Goal: Answer question/provide support

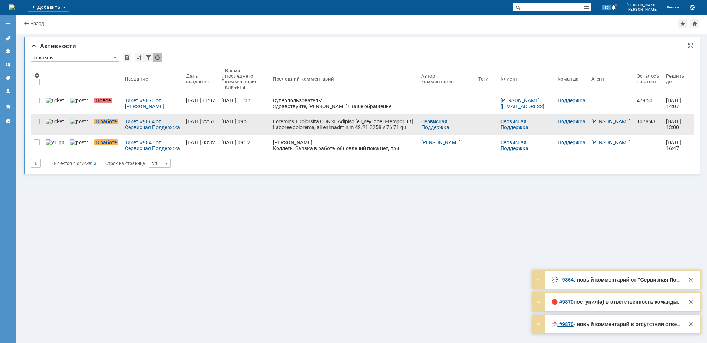
click at [133, 127] on div "Тикет #9864 от Сервисная Поддержка [PERSON_NAME] [[EMAIL_ADDRESS][DOMAIN_NAME]]…" at bounding box center [152, 125] width 55 height 12
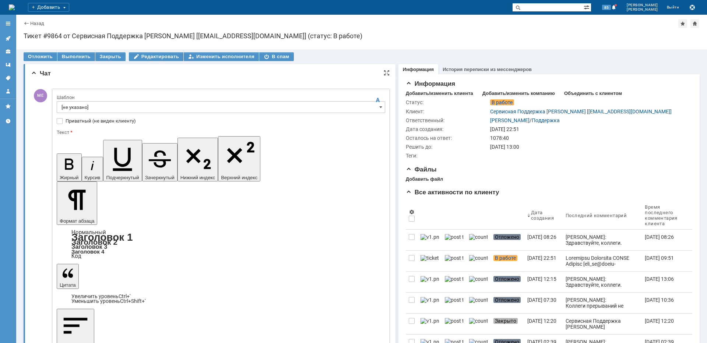
click at [90, 109] on input "[не указано]" at bounding box center [221, 107] width 329 height 12
click at [232, 59] on div "Изменить исполнителя" at bounding box center [221, 56] width 75 height 9
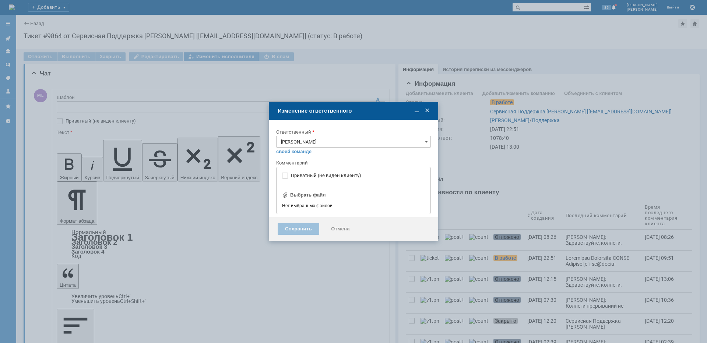
type input "[не указано]"
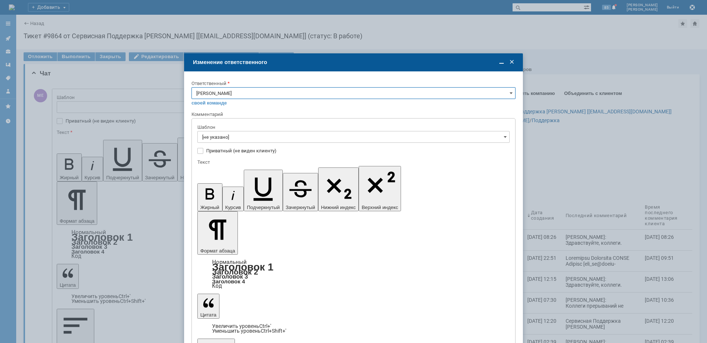
type input "[не указано]"
drag, startPoint x: 254, startPoint y: 283, endPoint x: 201, endPoint y: 4, distance: 284.2
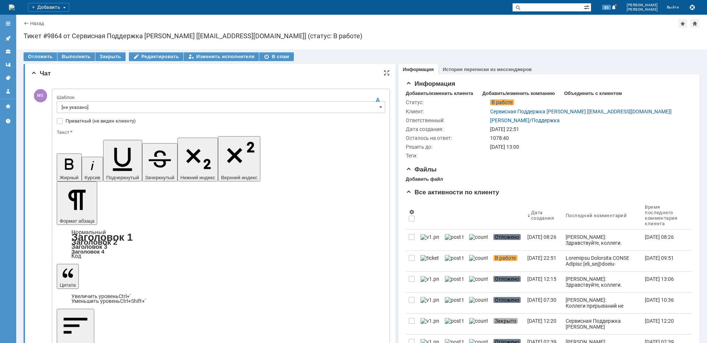
click at [108, 104] on input "[не указано]" at bounding box center [221, 107] width 329 height 12
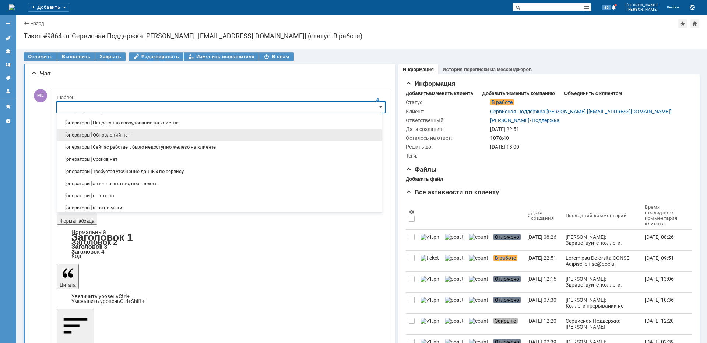
scroll to position [74, 0]
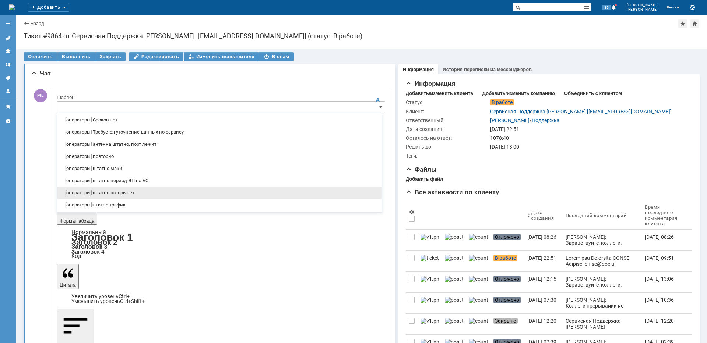
click at [134, 196] on span "[операторы] штатно потерь нет" at bounding box center [220, 193] width 316 height 6
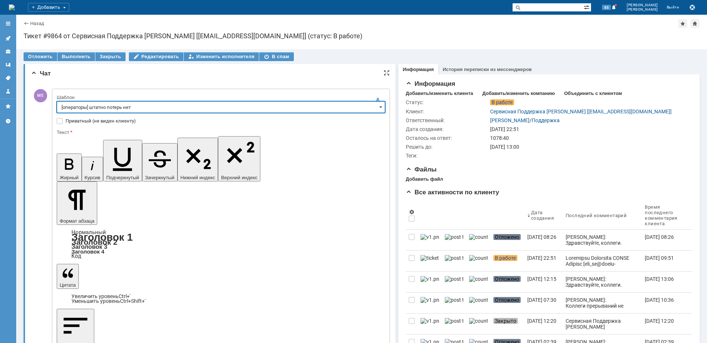
type input "[операторы] штатно потерь нет"
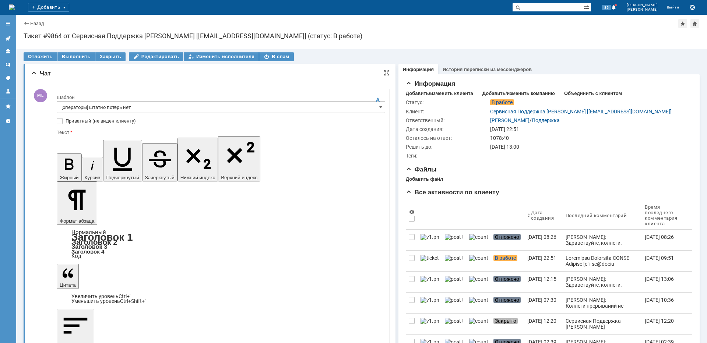
drag, startPoint x: 247, startPoint y: 2134, endPoint x: 149, endPoint y: 2139, distance: 97.8
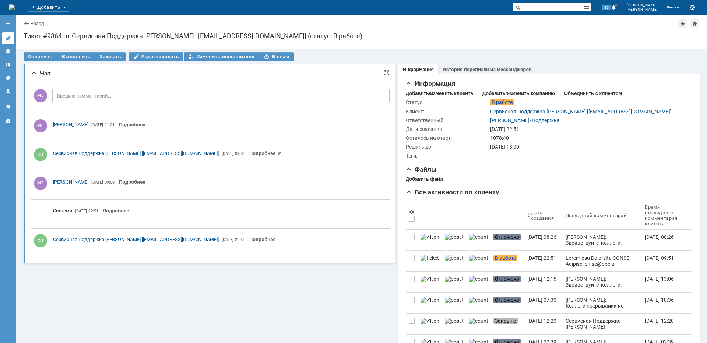
scroll to position [0, 0]
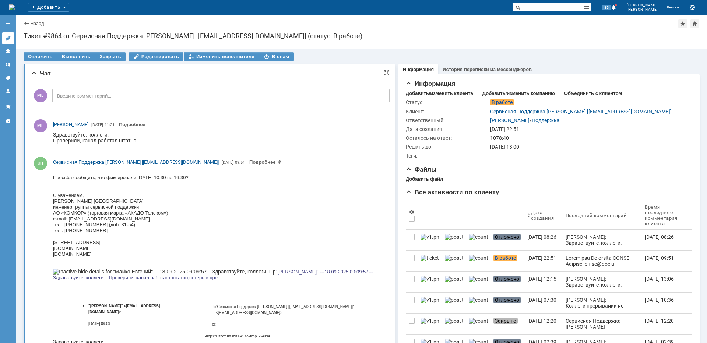
click at [11, 35] on link at bounding box center [8, 38] width 12 height 12
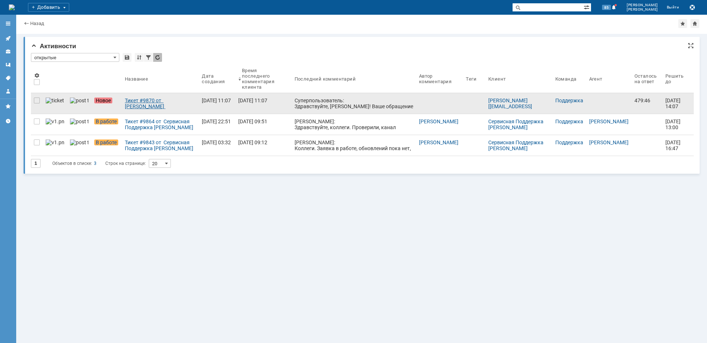
click at [153, 103] on div "Тикет #9870 от [PERSON_NAME] [[EMAIL_ADDRESS][DOMAIN_NAME]] (статус: Новое)" at bounding box center [160, 104] width 71 height 12
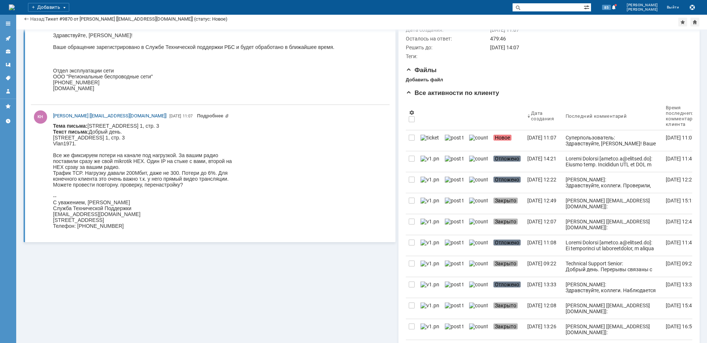
scroll to position [74, 0]
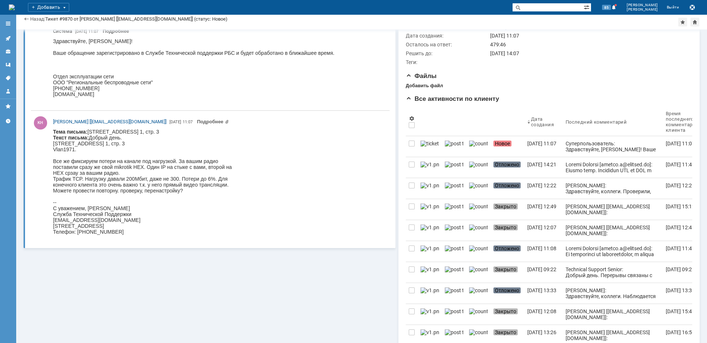
click at [121, 131] on body "Тема письма: [STREET_ADDRESS] 1, стр. 3 Текст письма: Добрый день. [STREET_ADDR…" at bounding box center [142, 182] width 179 height 106
copy body "Силикатный"
click at [570, 5] on input "text" at bounding box center [548, 7] width 71 height 9
paste input "Силикатный"
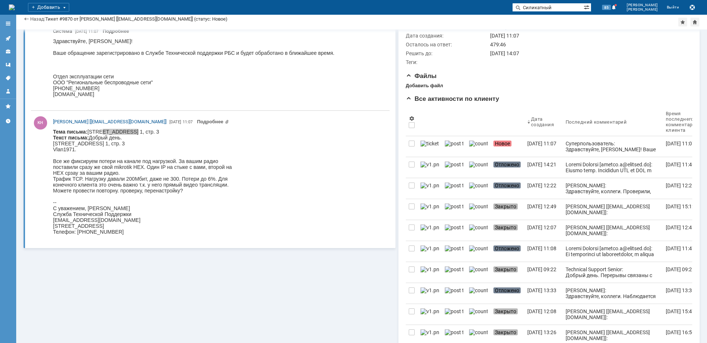
type input "Силикатный"
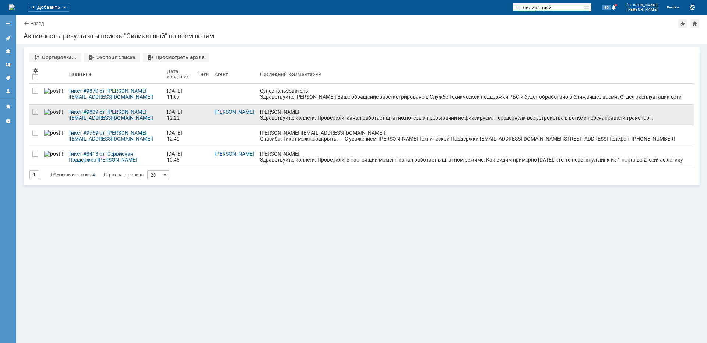
click at [278, 119] on div "[PERSON_NAME]: Здравствуйте, коллеги. Проверили, канал работает штатно,потерь и…" at bounding box center [475, 115] width 431 height 12
